Goal: Transaction & Acquisition: Purchase product/service

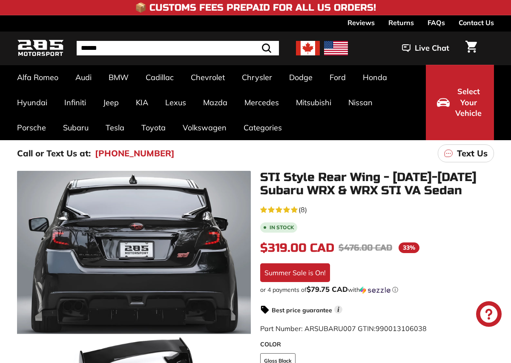
click at [316, 200] on div "STI Style Rear Wing - [DATE]-[DATE] Subaru WRX & WRX STI VA Sedan 4.6 rating (8…" at bounding box center [372, 361] width 243 height 380
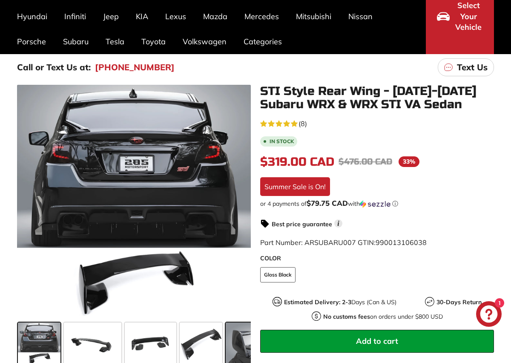
scroll to position [85, 0]
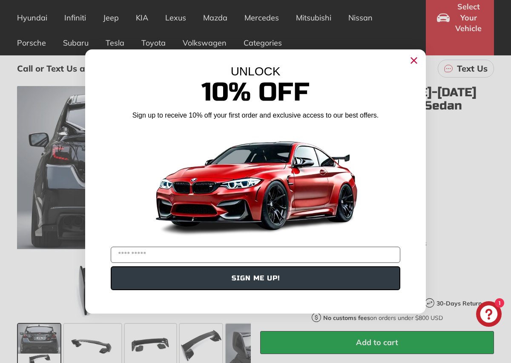
click at [414, 55] on circle "Close dialog" at bounding box center [414, 60] width 13 height 13
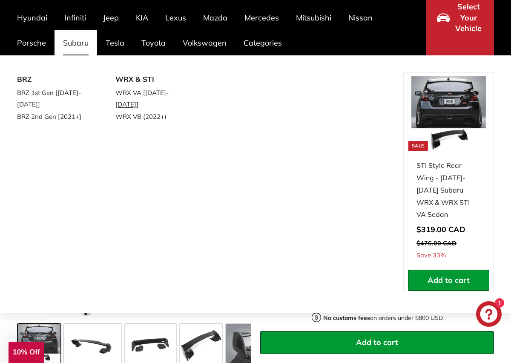
click at [132, 93] on link "WRX VA [[DATE]-[DATE]]" at bounding box center [152, 98] width 75 height 24
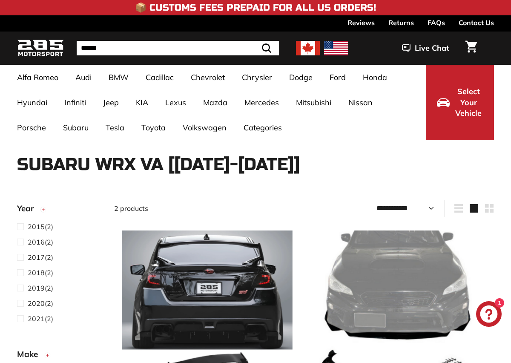
select select "**********"
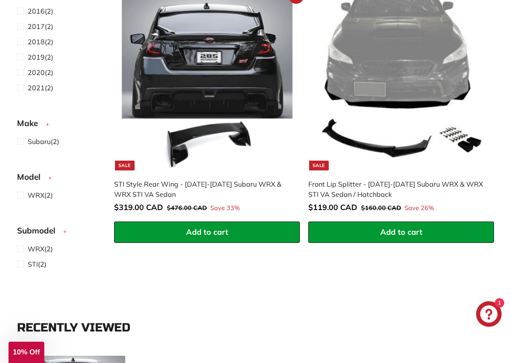
scroll to position [217, 0]
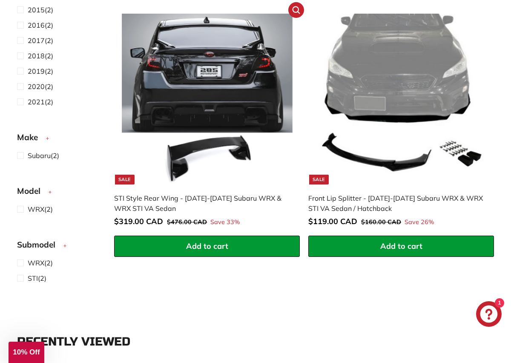
click at [204, 137] on img at bounding box center [207, 99] width 171 height 171
